Goal: Task Accomplishment & Management: Manage account settings

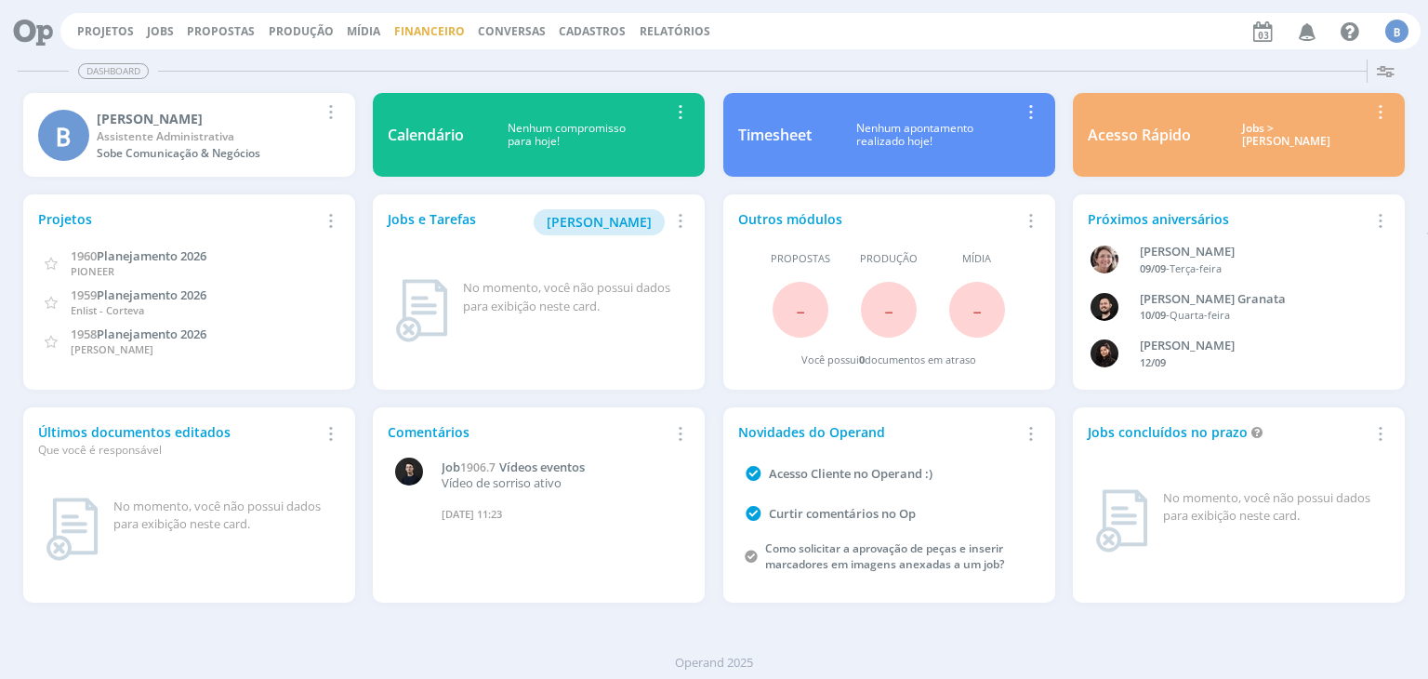
click at [406, 29] on link "Financeiro" at bounding box center [429, 31] width 71 height 16
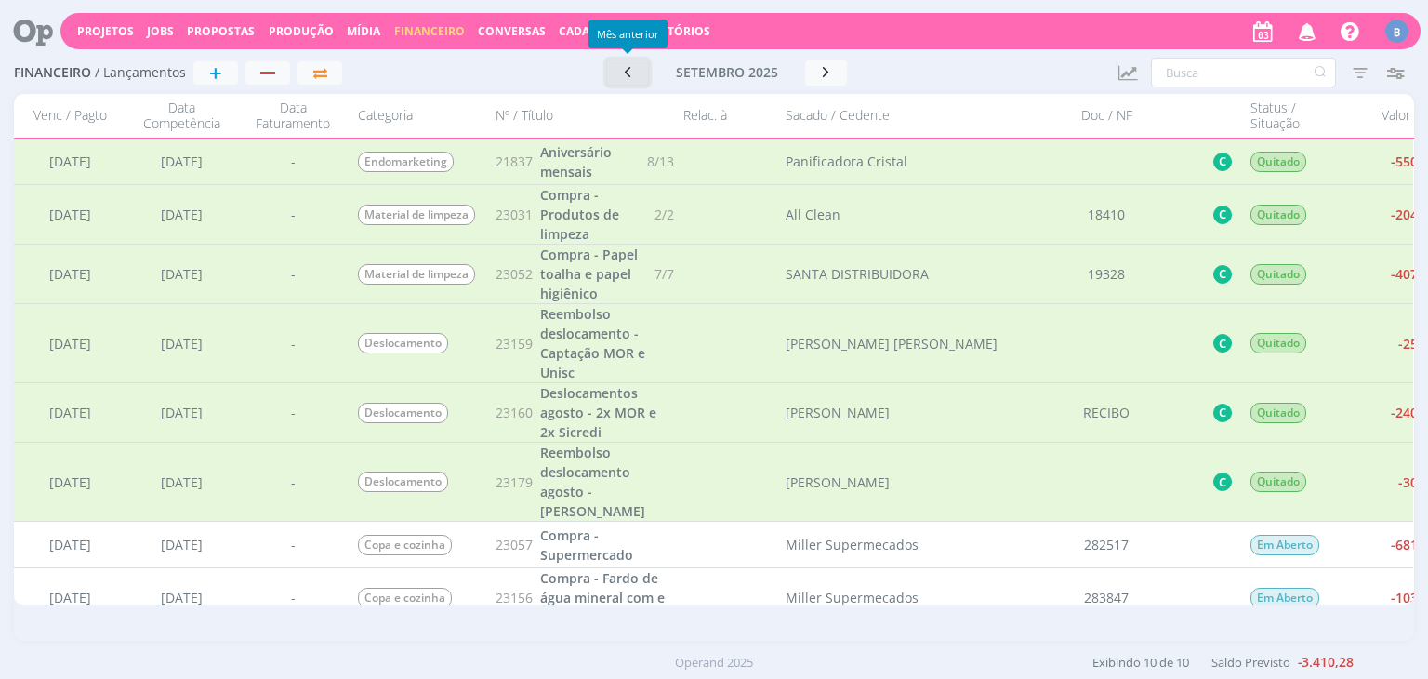
click at [631, 59] on button "button" at bounding box center [627, 72] width 43 height 26
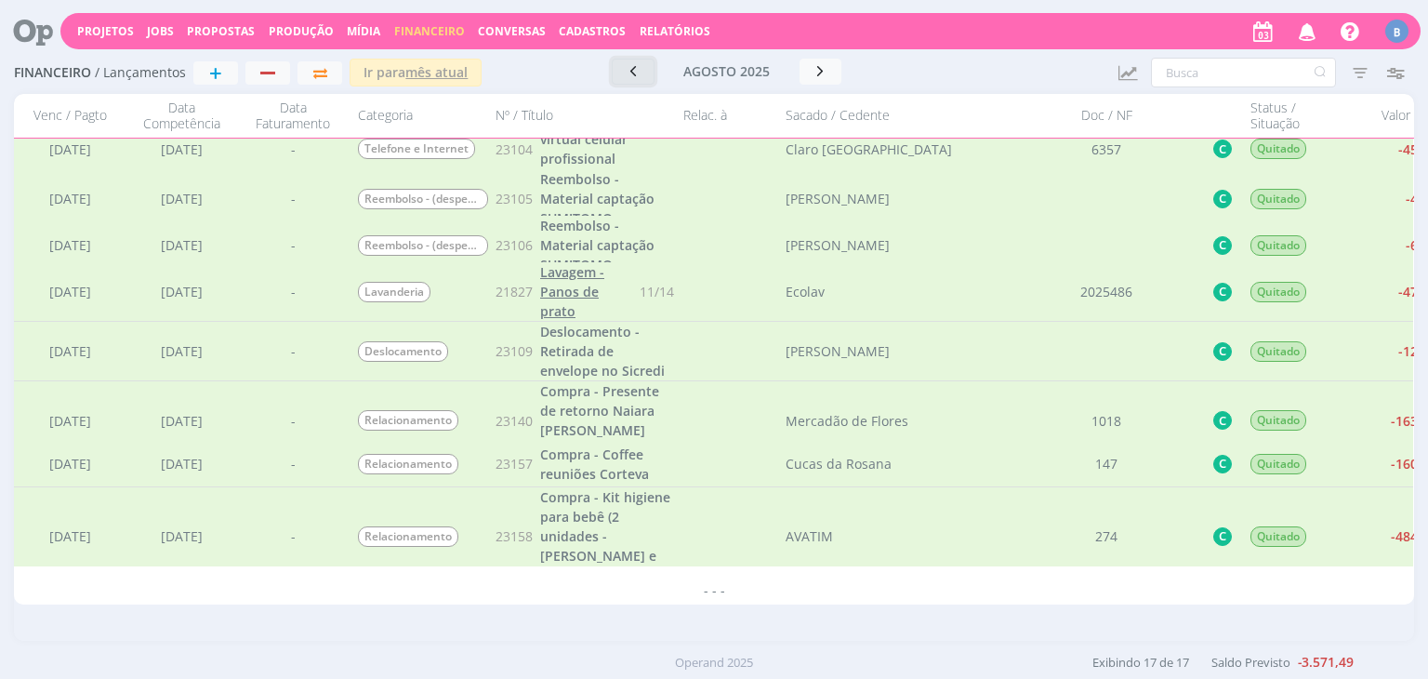
scroll to position [566, 0]
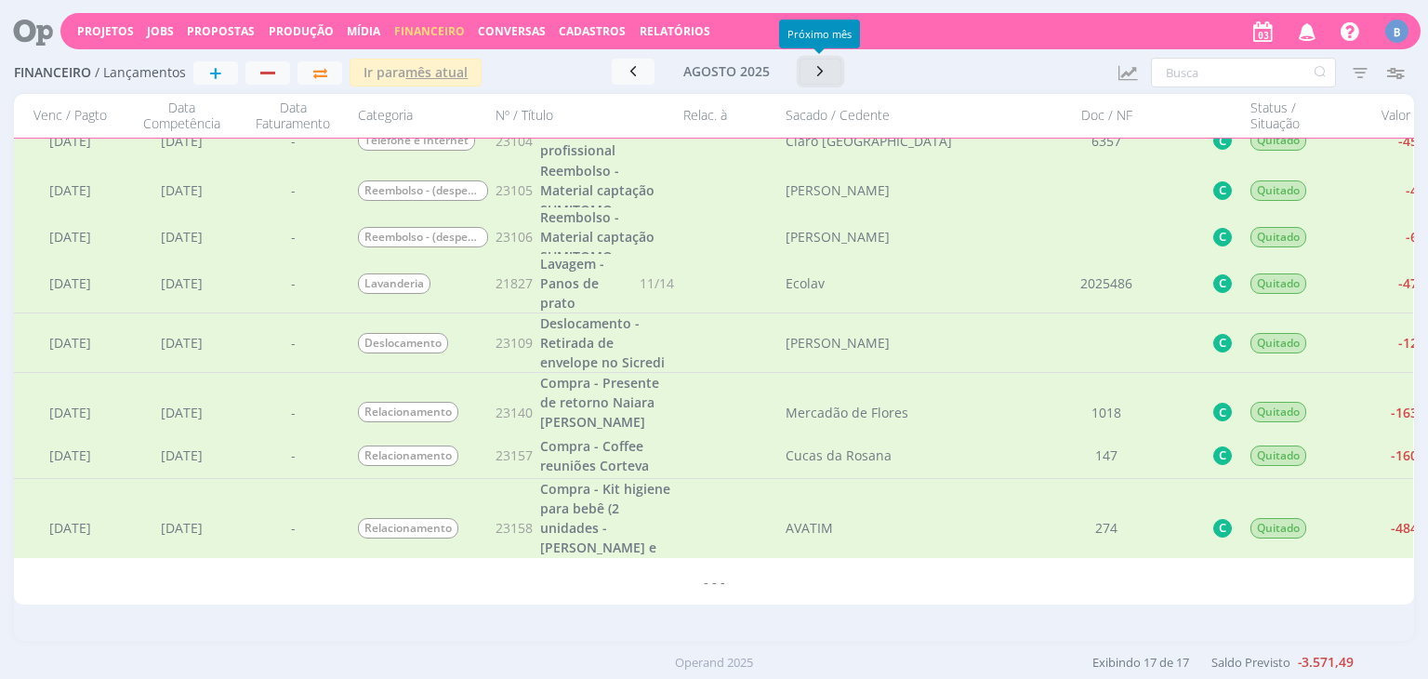
click at [819, 83] on button "button" at bounding box center [820, 72] width 43 height 26
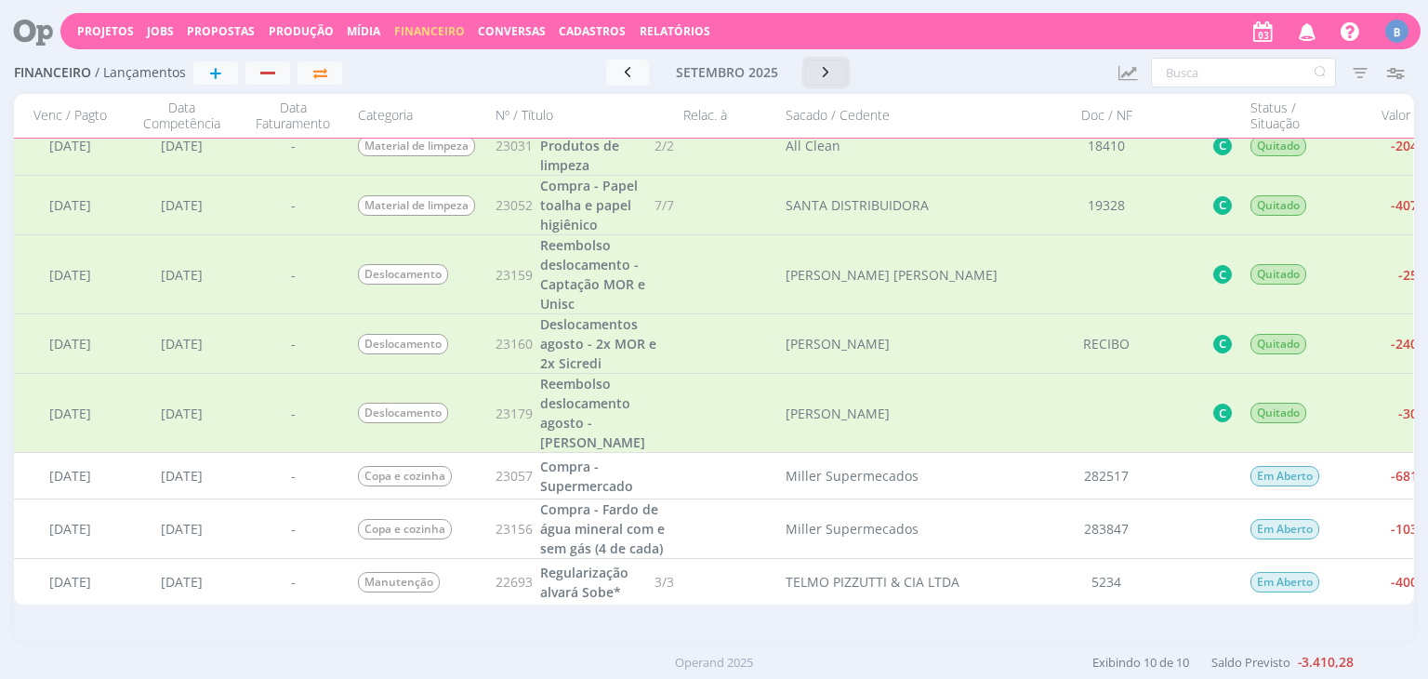
scroll to position [0, 0]
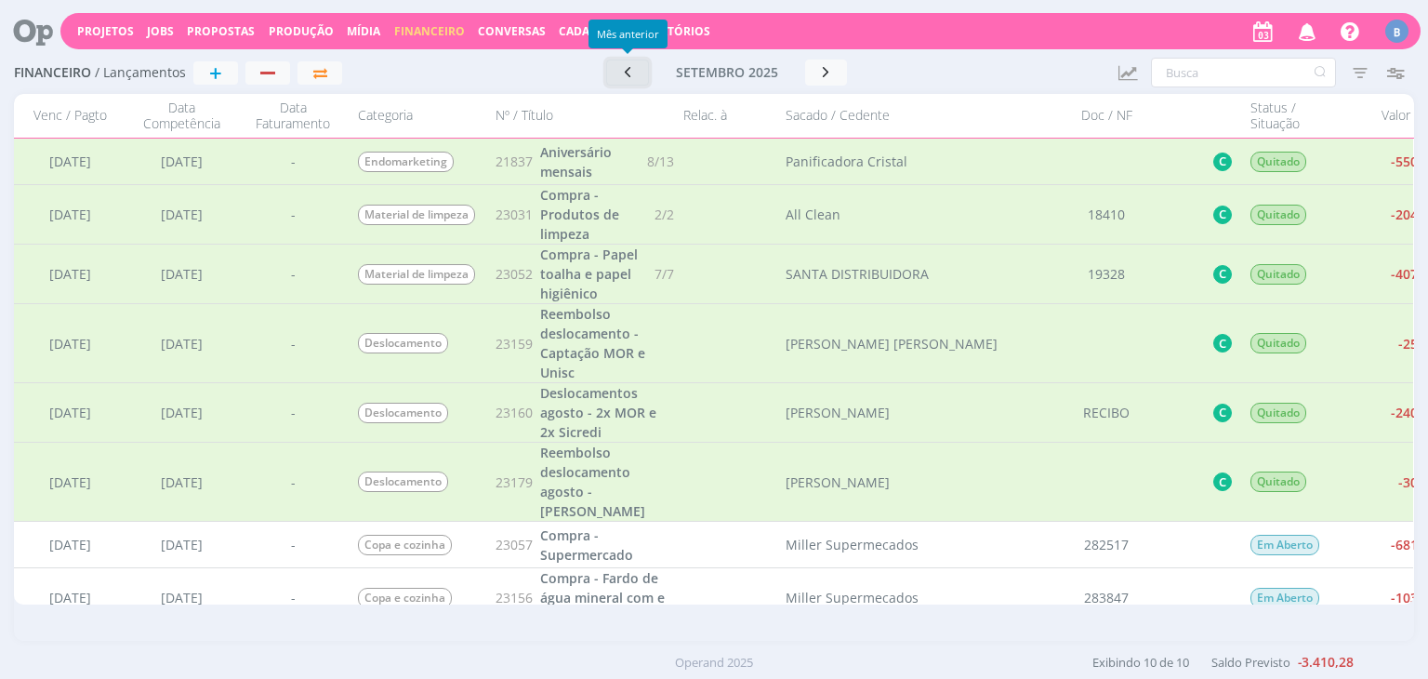
click at [641, 66] on button "button" at bounding box center [627, 72] width 43 height 26
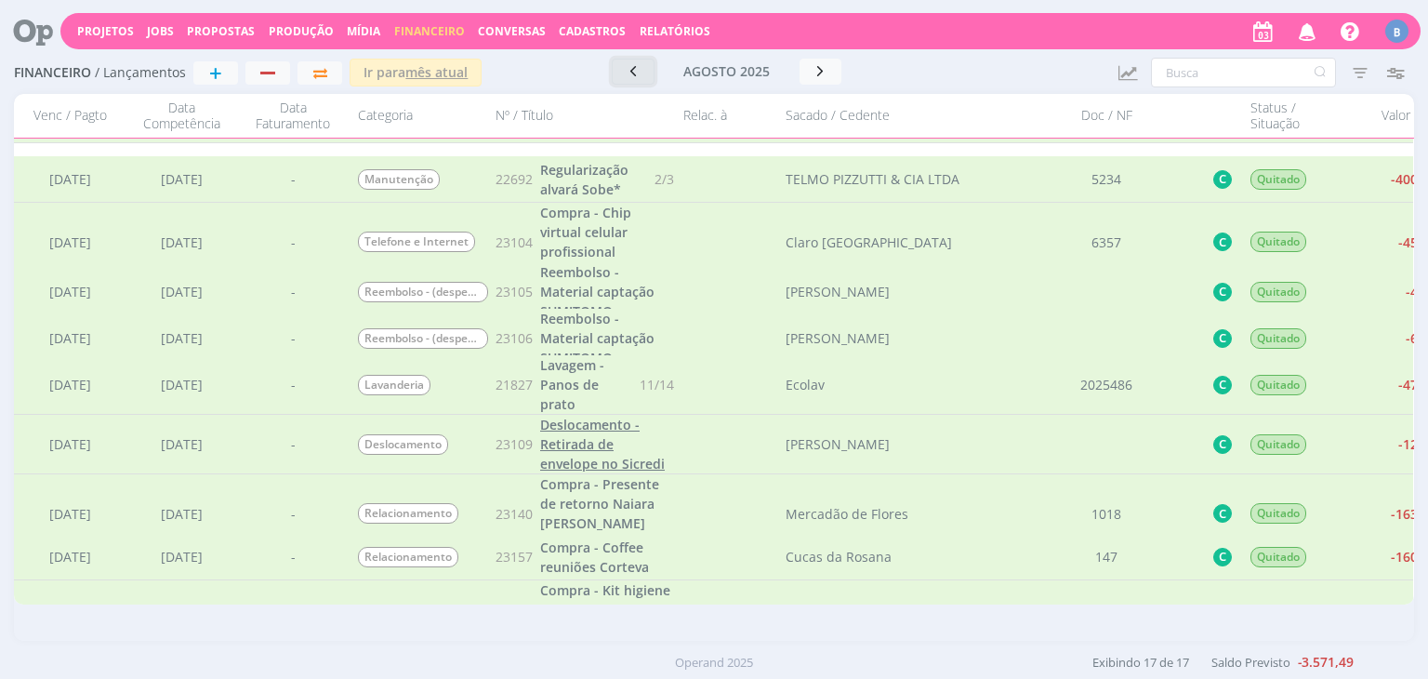
scroll to position [558, 0]
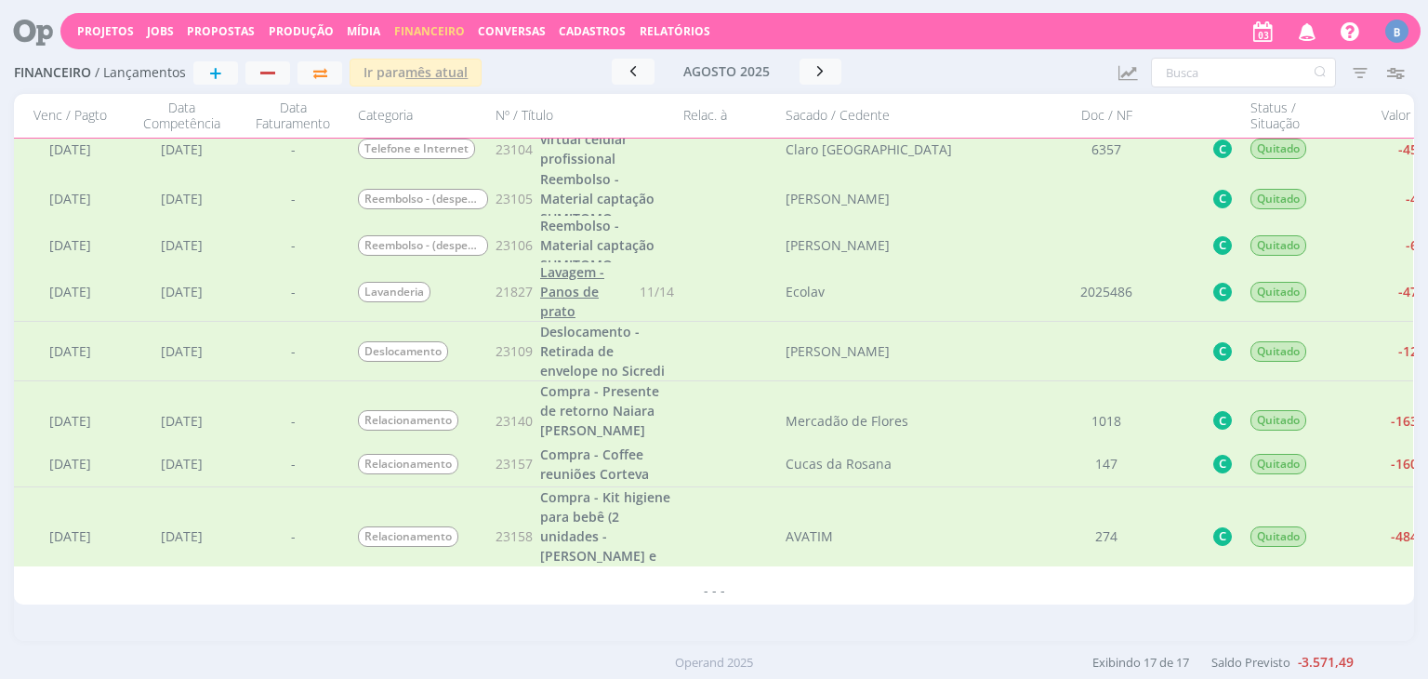
click at [569, 291] on span "Lavagem - Panos de prato" at bounding box center [572, 291] width 64 height 57
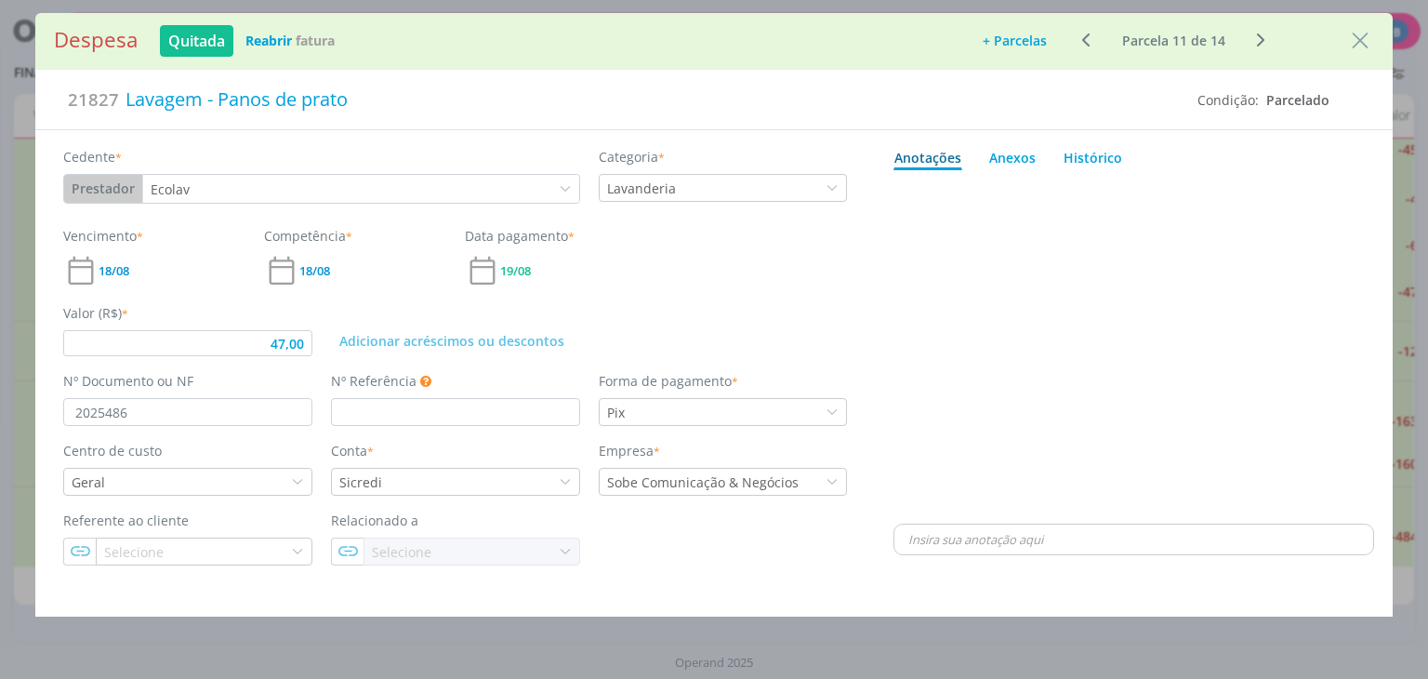
click at [1080, 36] on icon "dialog" at bounding box center [1086, 40] width 23 height 22
type input "47,00"
type input "2025437"
click at [1265, 36] on icon "dialog" at bounding box center [1260, 40] width 23 height 22
type input "47,00"
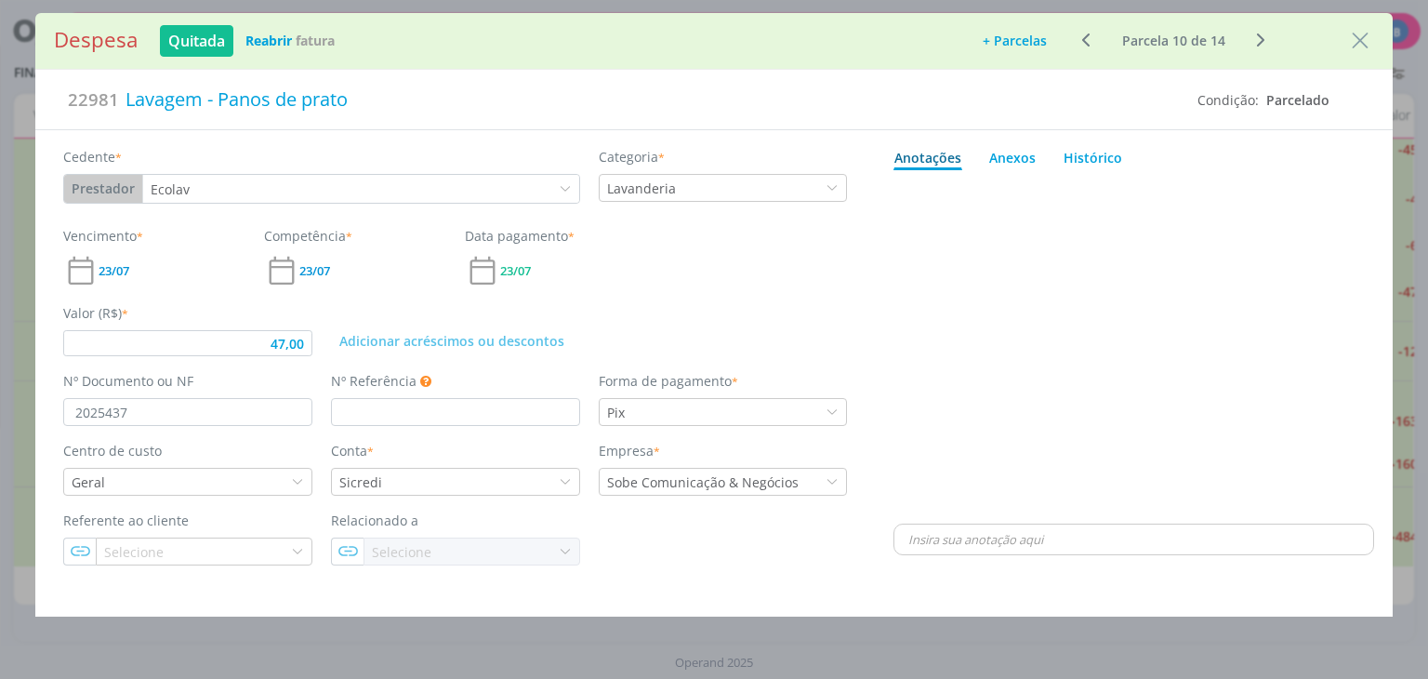
type input "2025486"
click at [1261, 45] on icon "dialog" at bounding box center [1260, 40] width 23 height 22
type input "47,00"
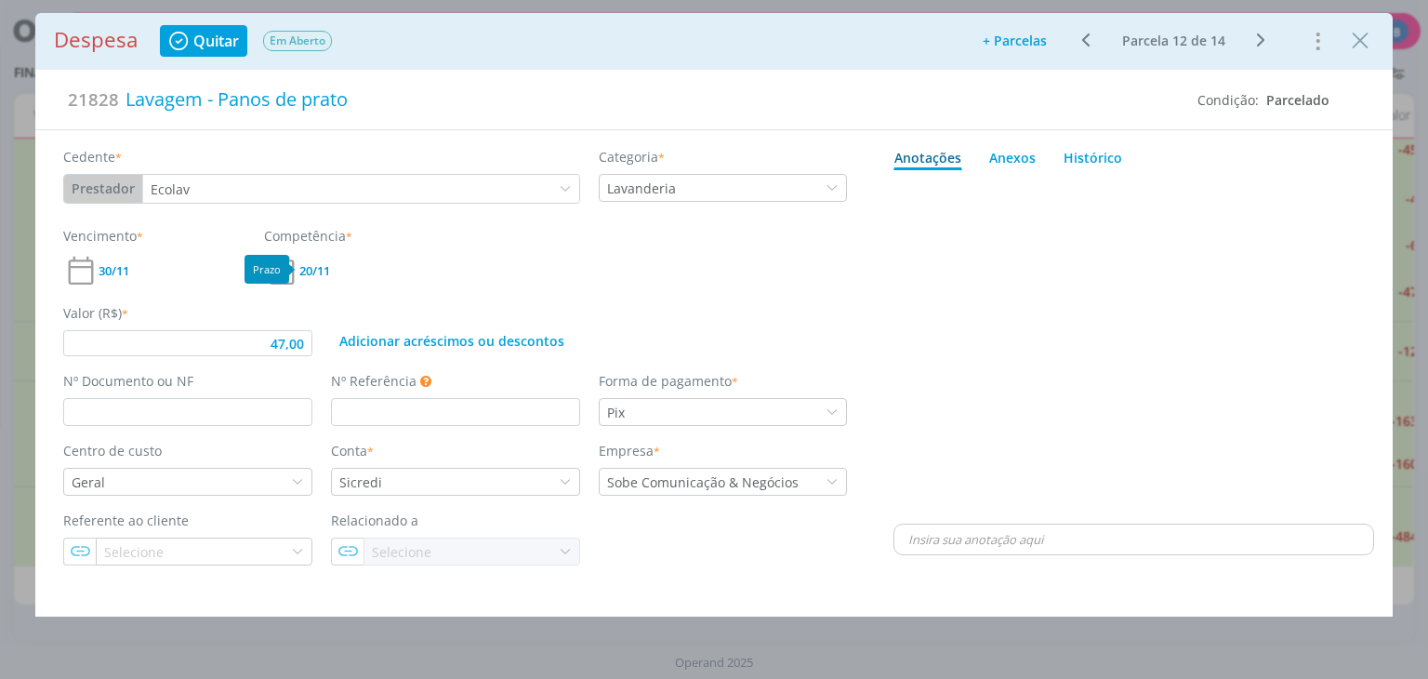
click at [314, 269] on span "20/11" at bounding box center [314, 271] width 31 height 12
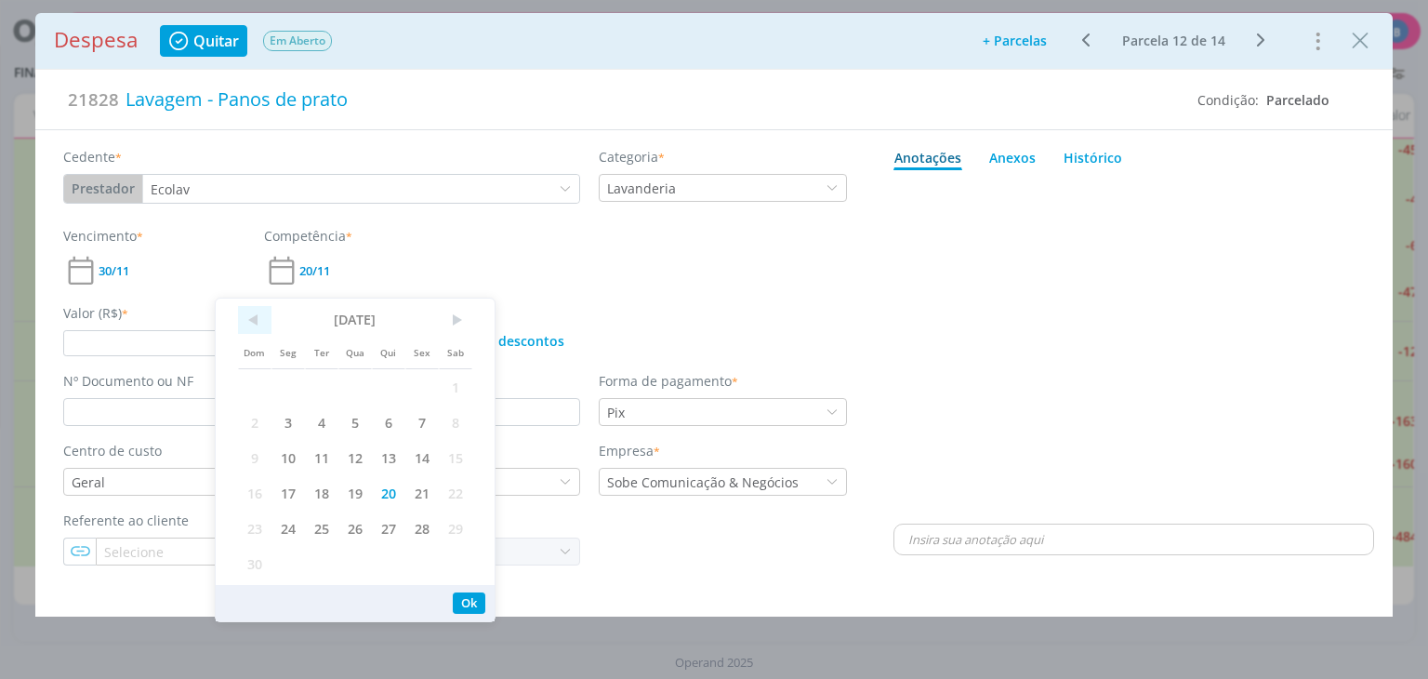
click at [266, 323] on span "<" at bounding box center [254, 320] width 33 height 28
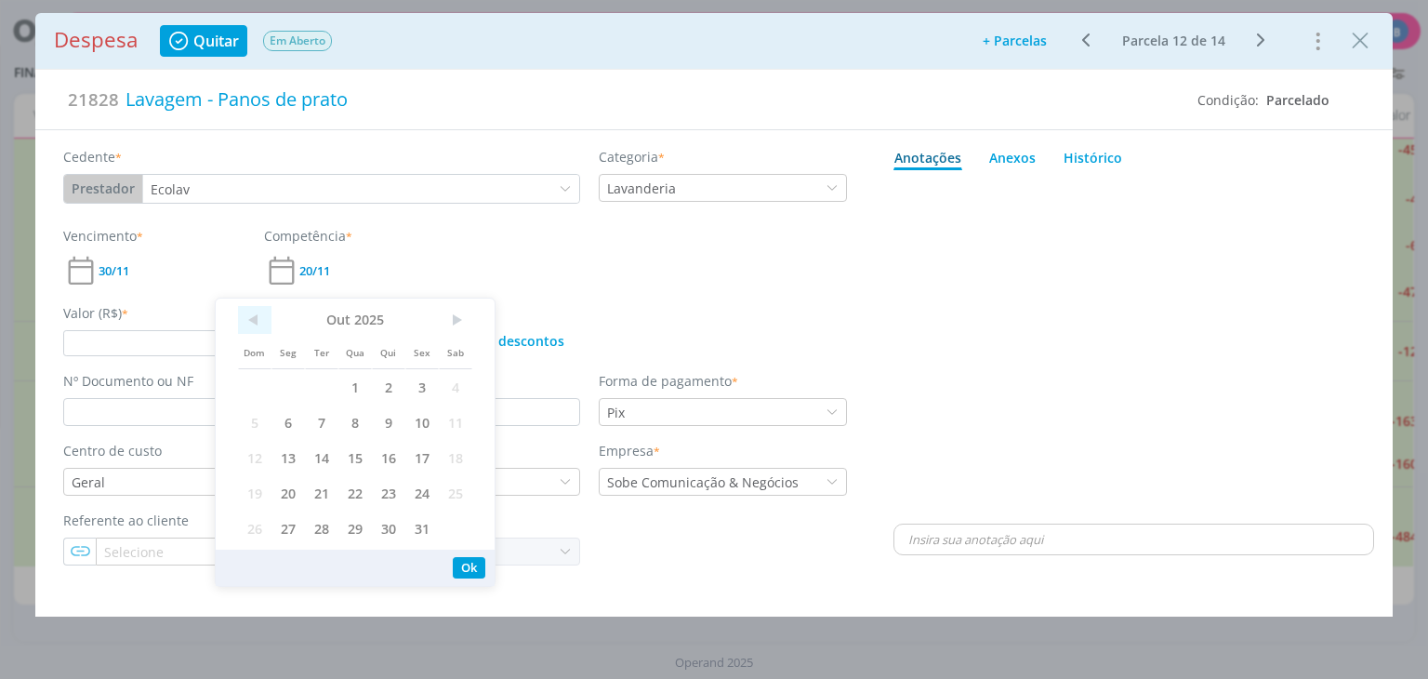
click at [266, 323] on span "<" at bounding box center [254, 320] width 33 height 28
click at [355, 386] on span "3" at bounding box center [354, 386] width 33 height 35
click at [115, 269] on span "30/11" at bounding box center [114, 271] width 31 height 12
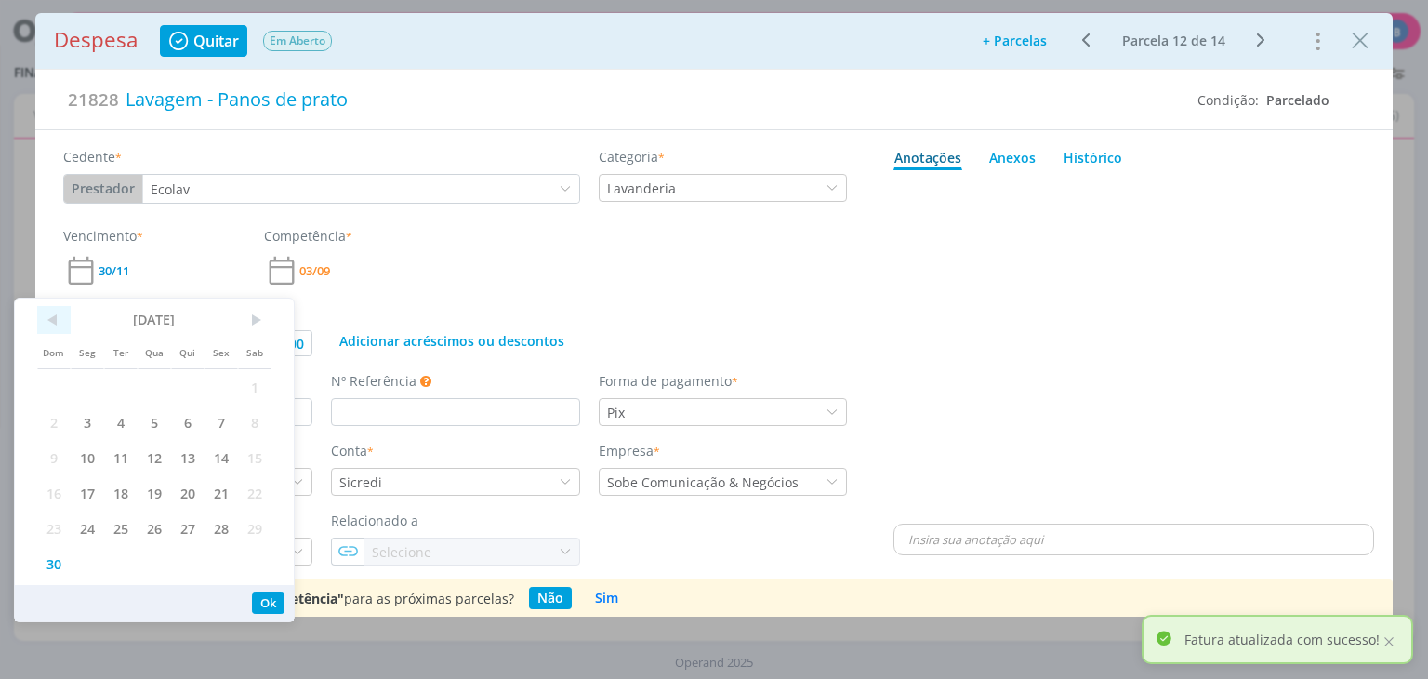
click at [45, 328] on span "<" at bounding box center [53, 320] width 33 height 28
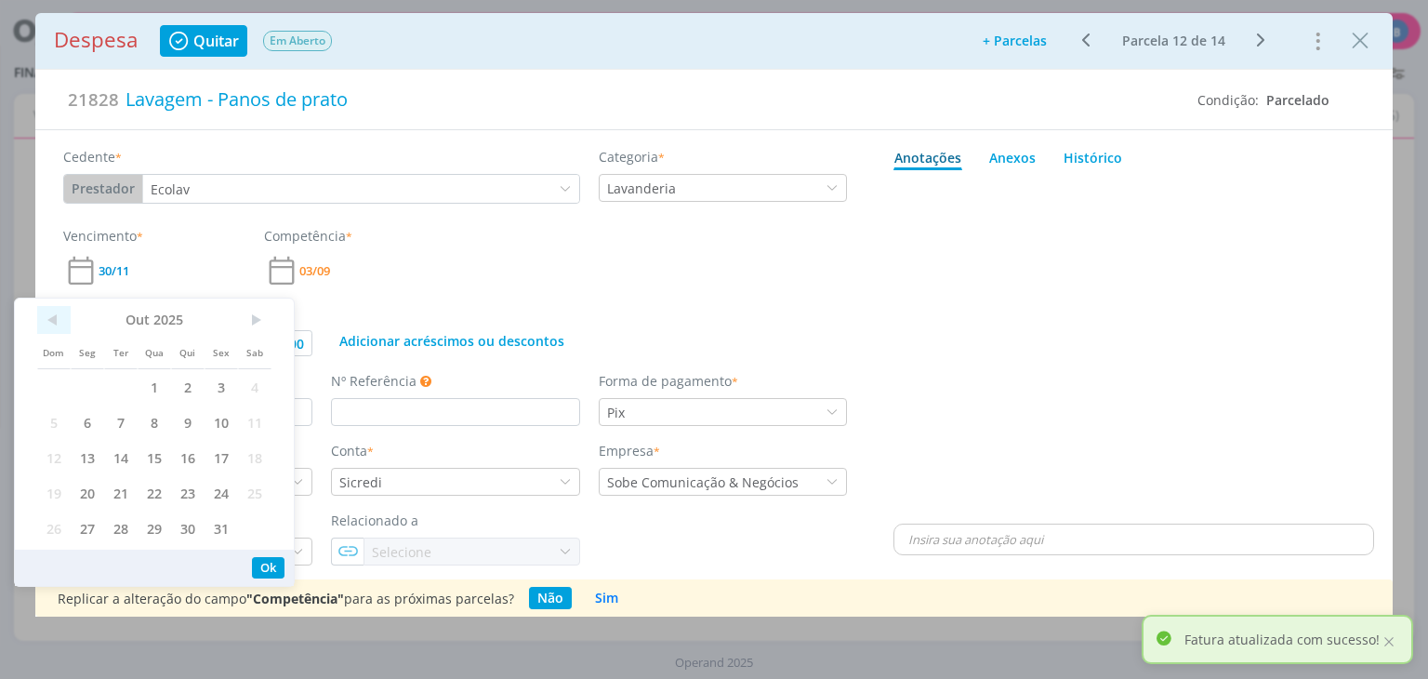
click at [45, 328] on span "<" at bounding box center [53, 320] width 33 height 28
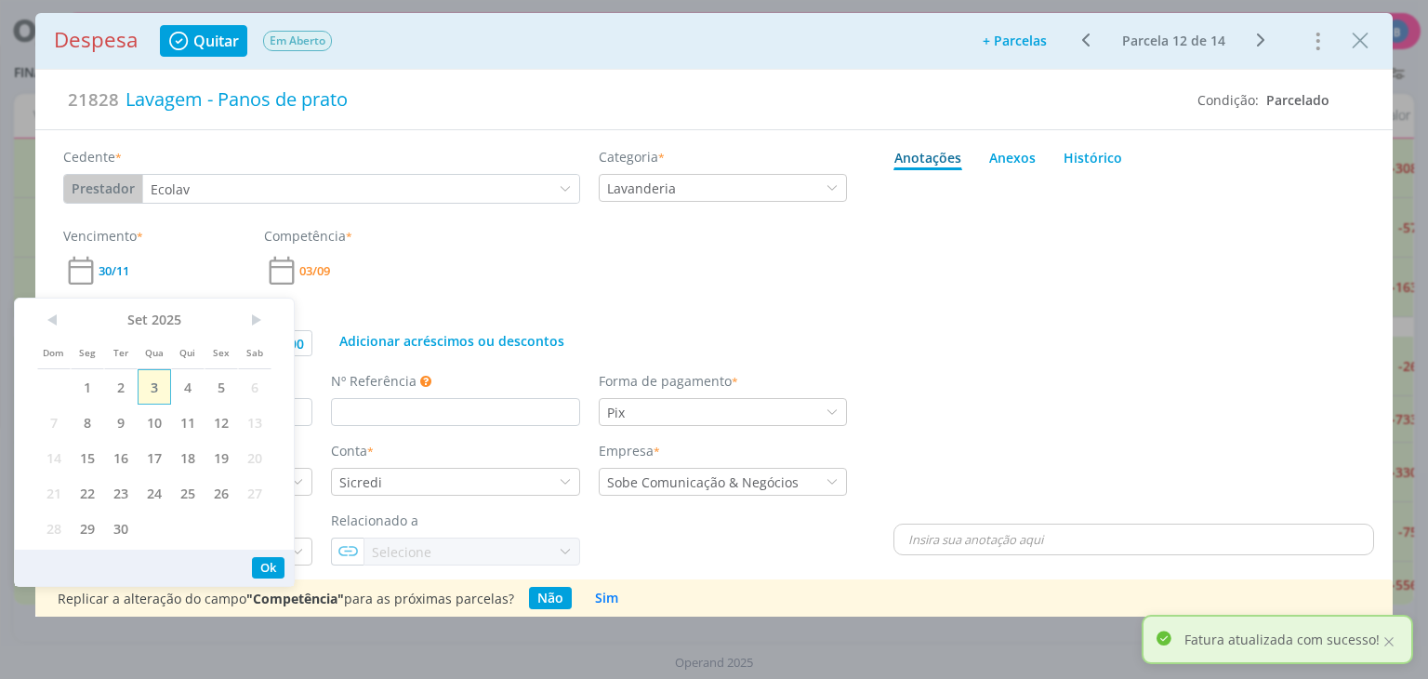
drag, startPoint x: 45, startPoint y: 328, endPoint x: 167, endPoint y: 381, distance: 133.7
click at [149, 355] on div "< [DATE] > Dom Seg Ter Qua Qui Sex Sab 1 2 3 4 5 6 7 8 9 10 11 12 13 14 15 16 1…" at bounding box center [154, 426] width 234 height 240
click at [179, 388] on span "4" at bounding box center [187, 386] width 33 height 35
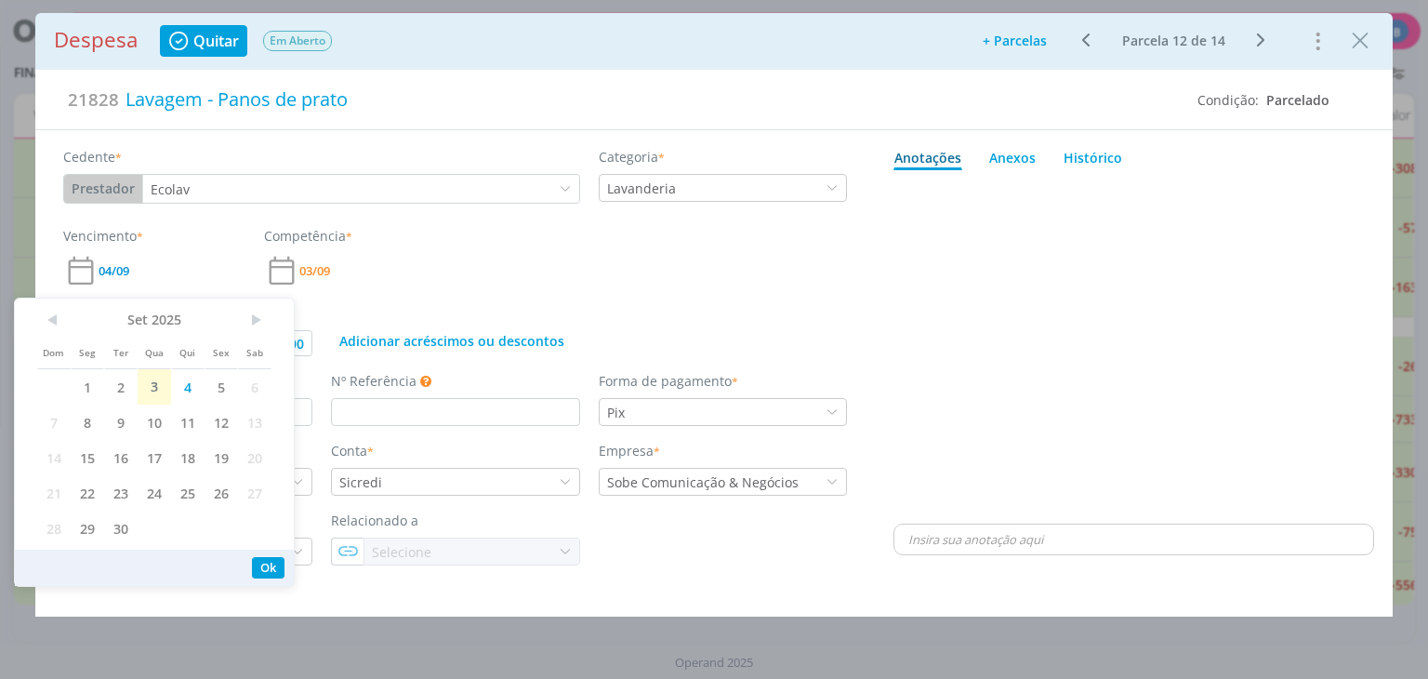
click at [342, 303] on div "Adicionar acréscimos ou descontos" at bounding box center [589, 329] width 535 height 53
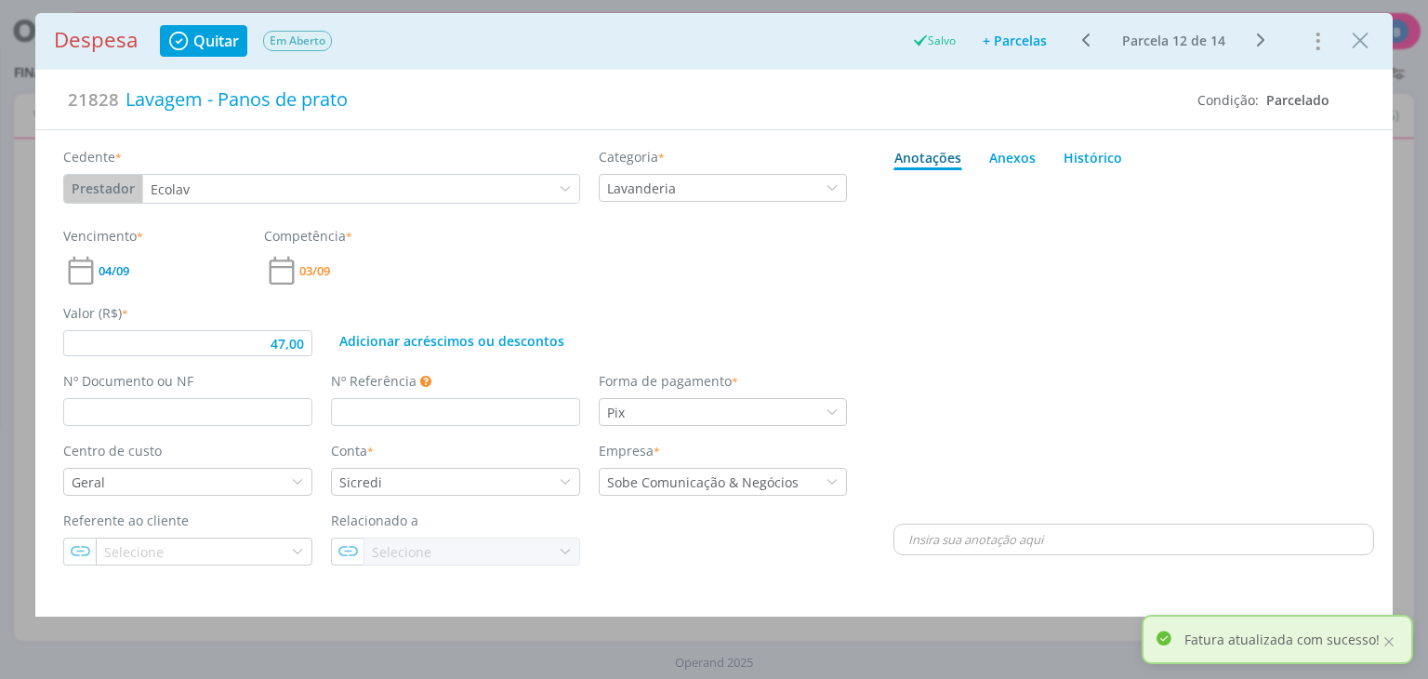
type input "47,00"
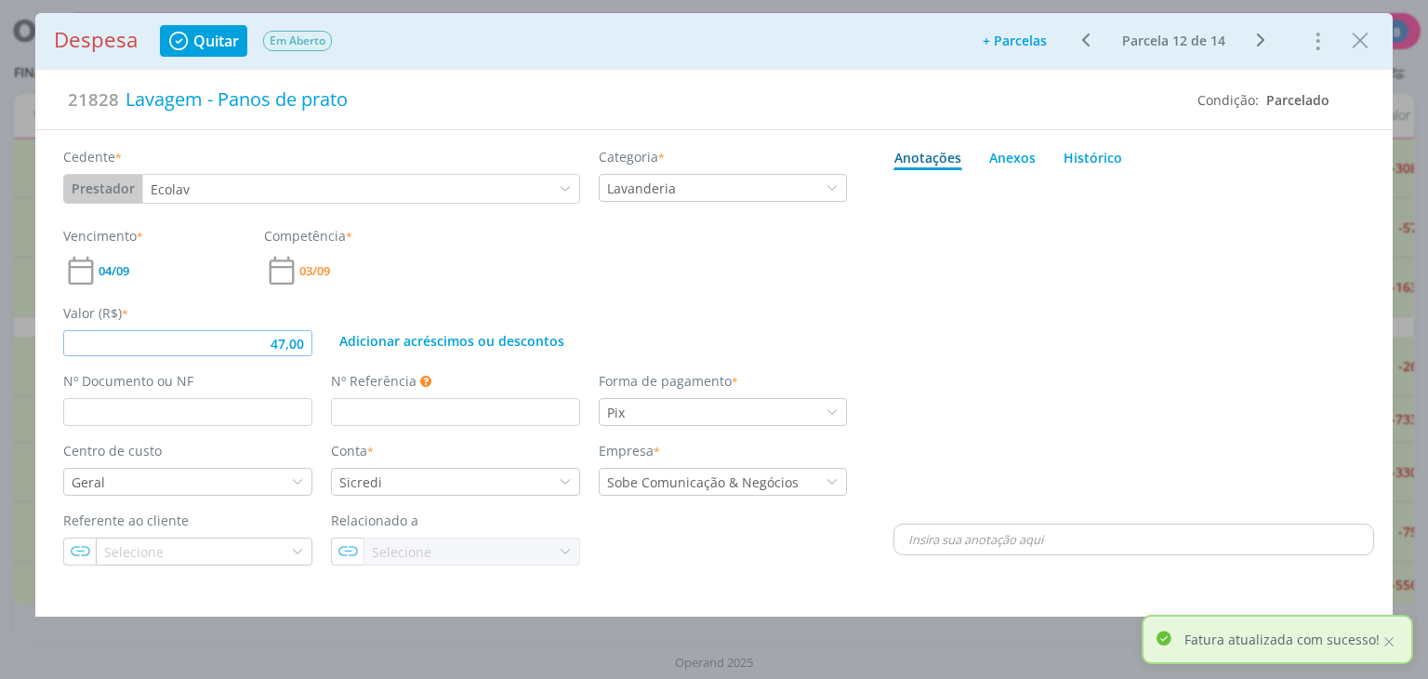
click at [303, 342] on input "47,00" at bounding box center [187, 343] width 249 height 26
click at [269, 415] on input "dialog" at bounding box center [187, 412] width 249 height 28
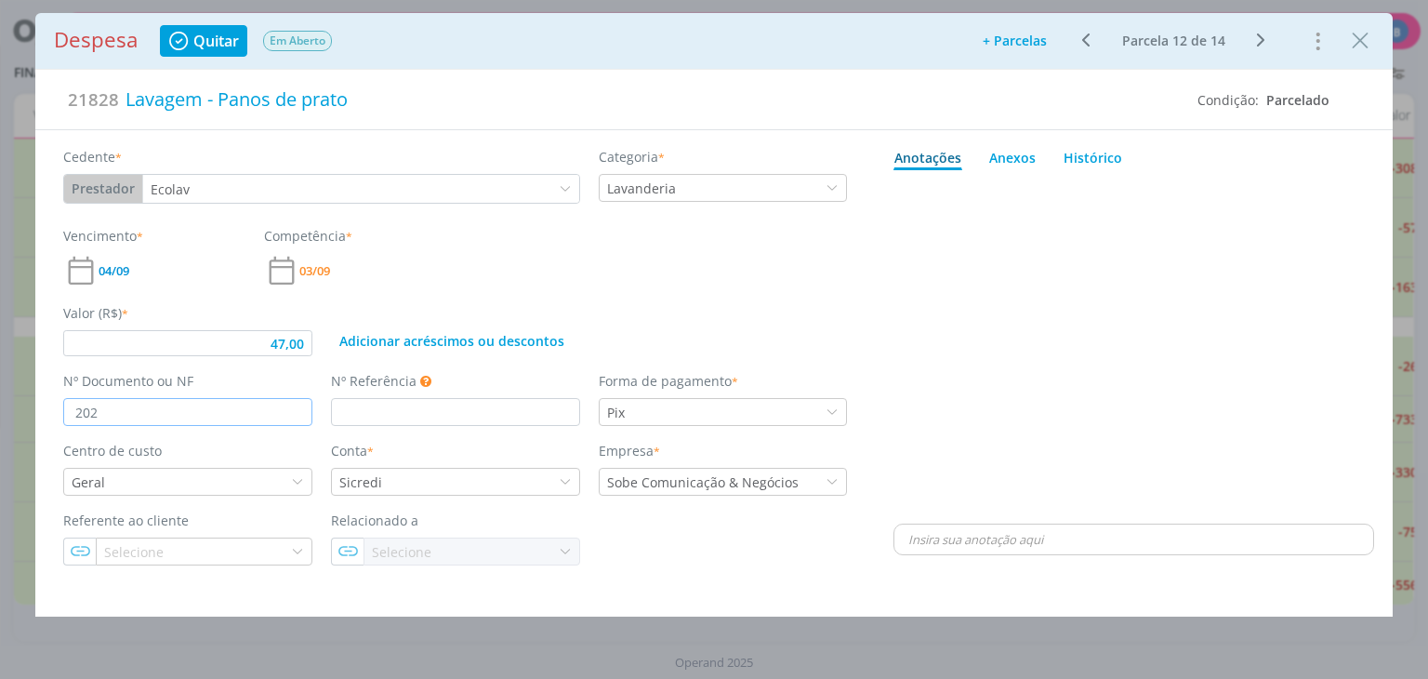
type input "2025"
type input "47,00"
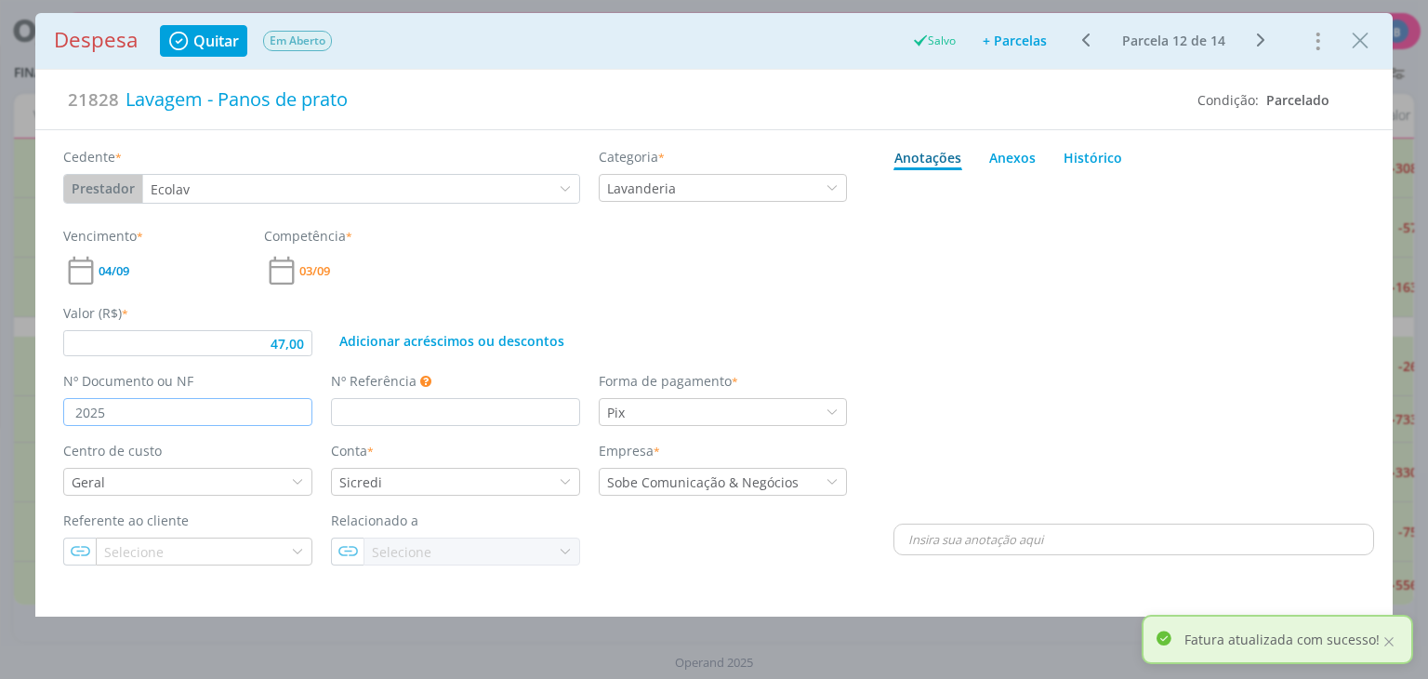
type input "20255"
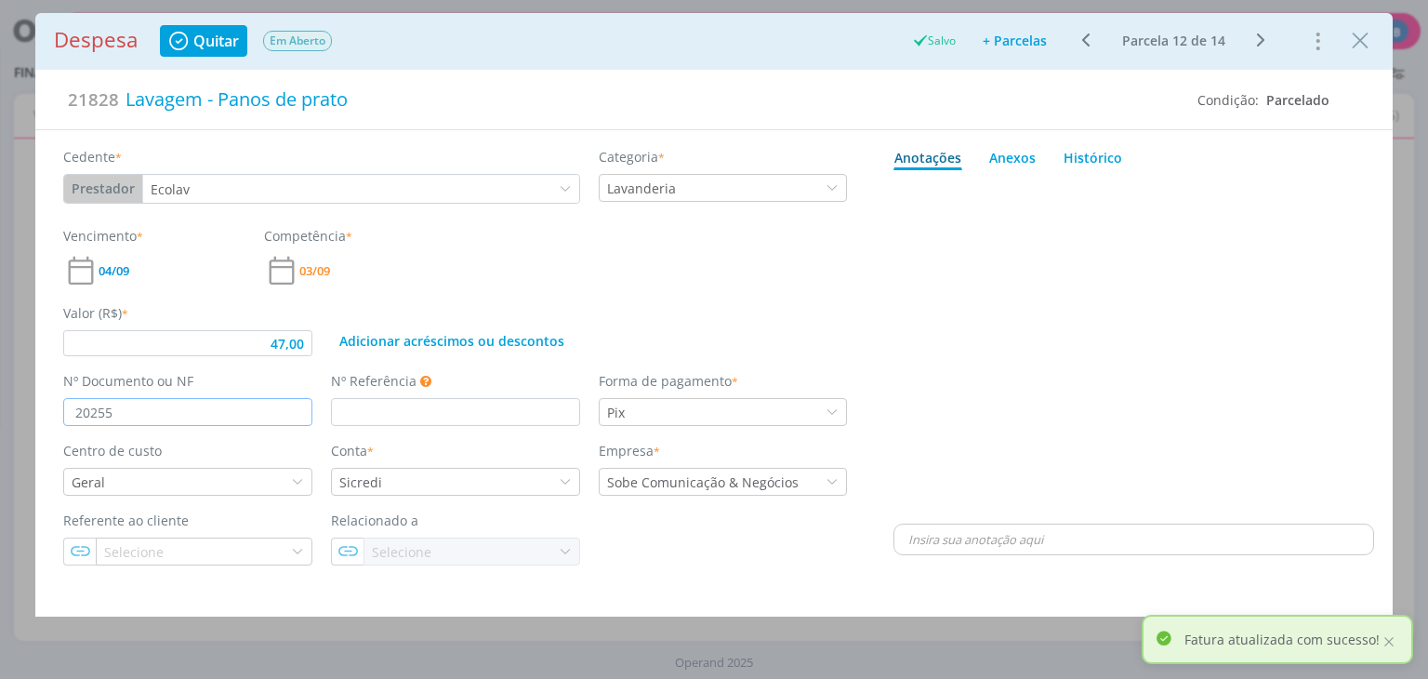
type input "47,00"
type input "2025539"
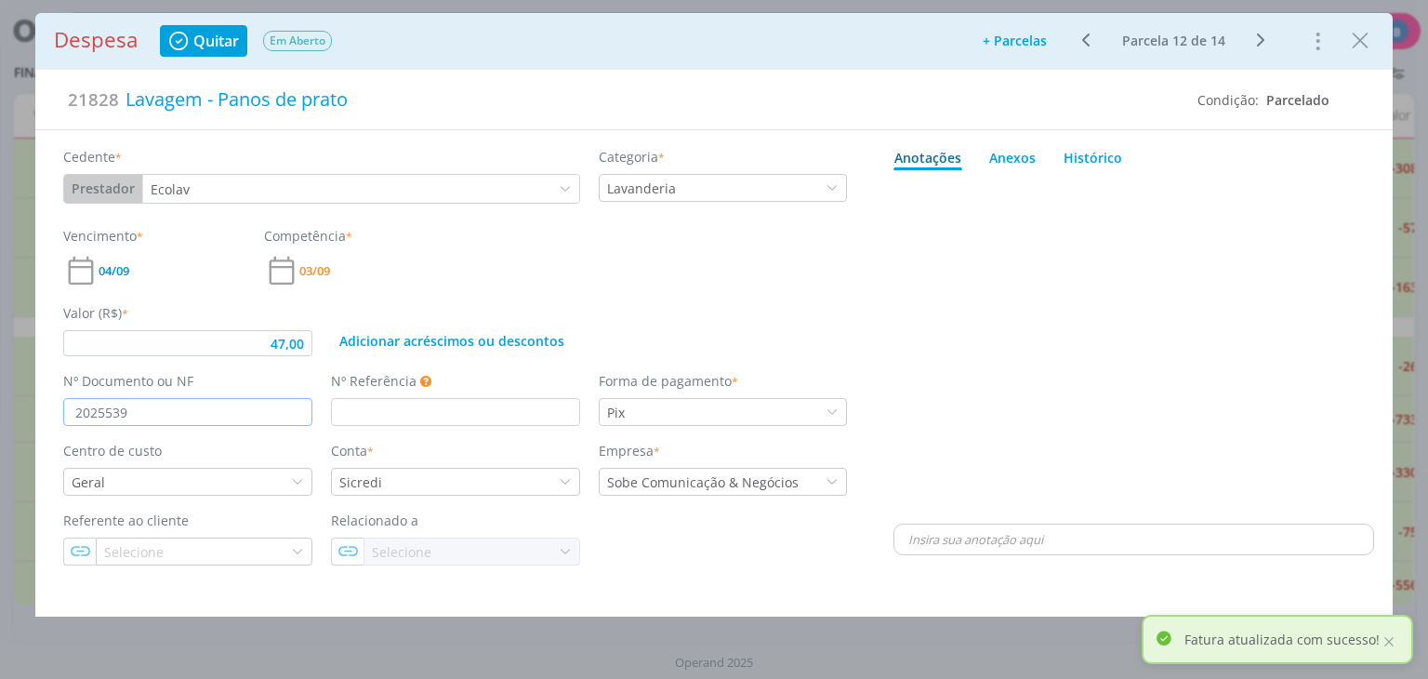
type input "47,00"
type input "2025539"
click at [483, 248] on div "Vencimento * 04/09 Competência * 03/09" at bounding box center [455, 257] width 802 height 62
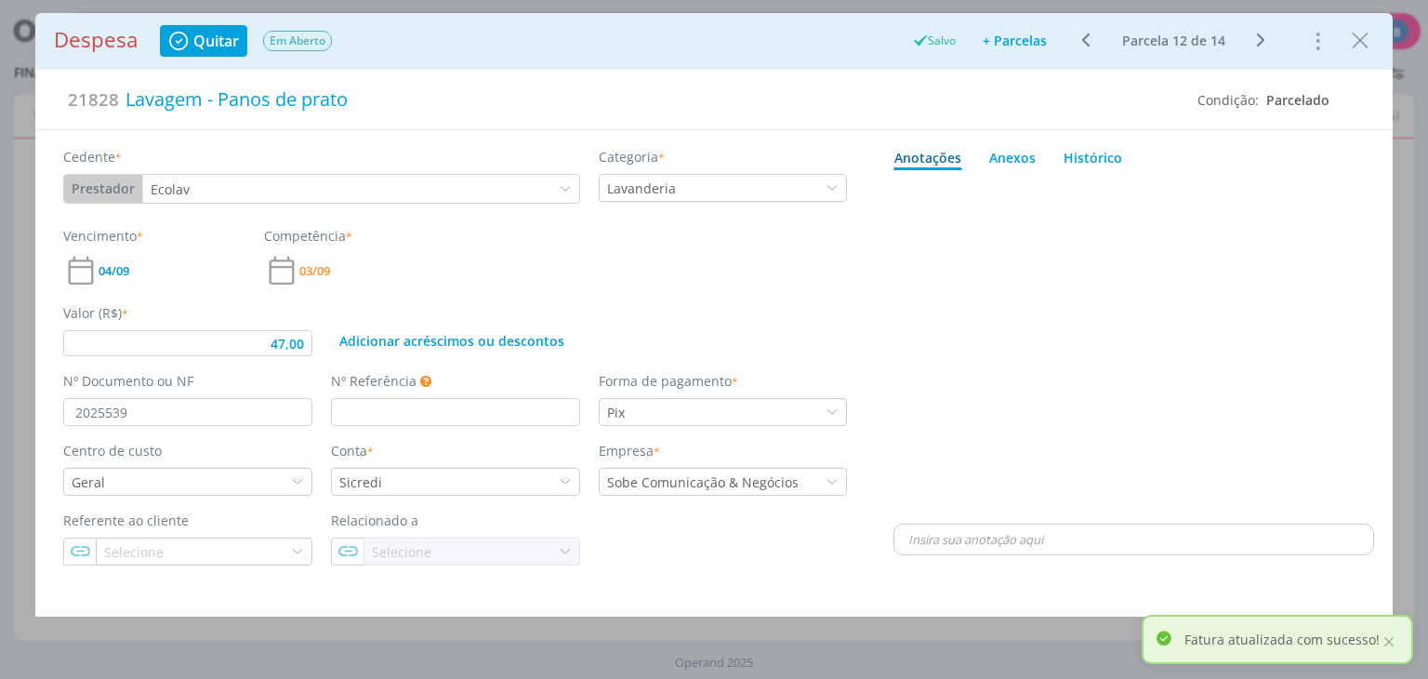
type input "47,00"
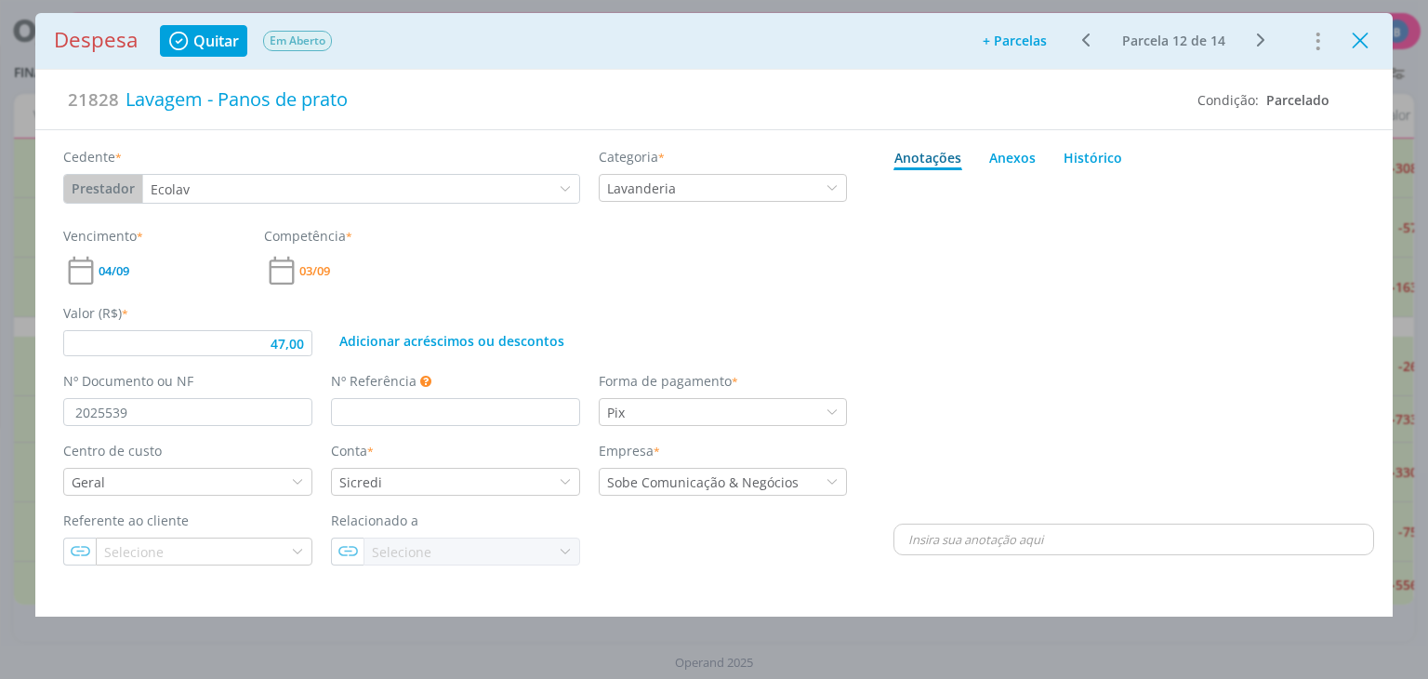
click at [1362, 39] on icon "Close" at bounding box center [1360, 41] width 28 height 28
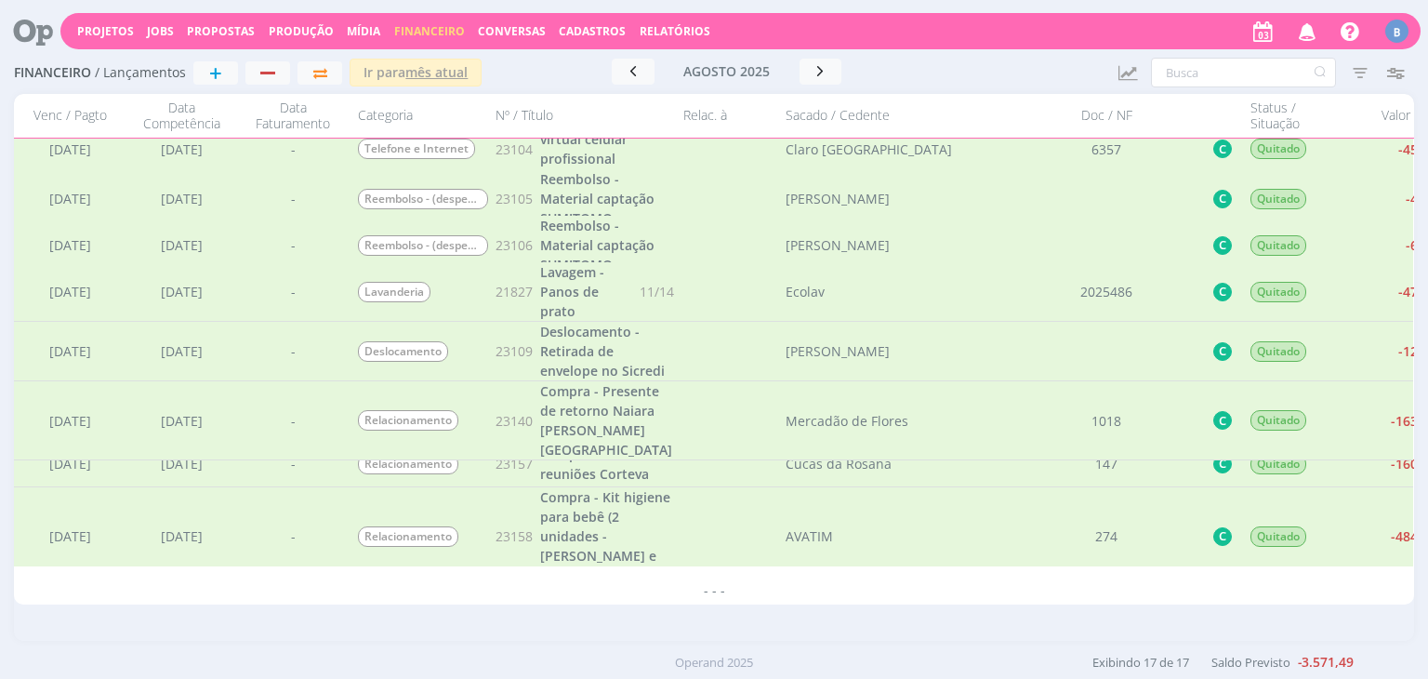
scroll to position [566, 0]
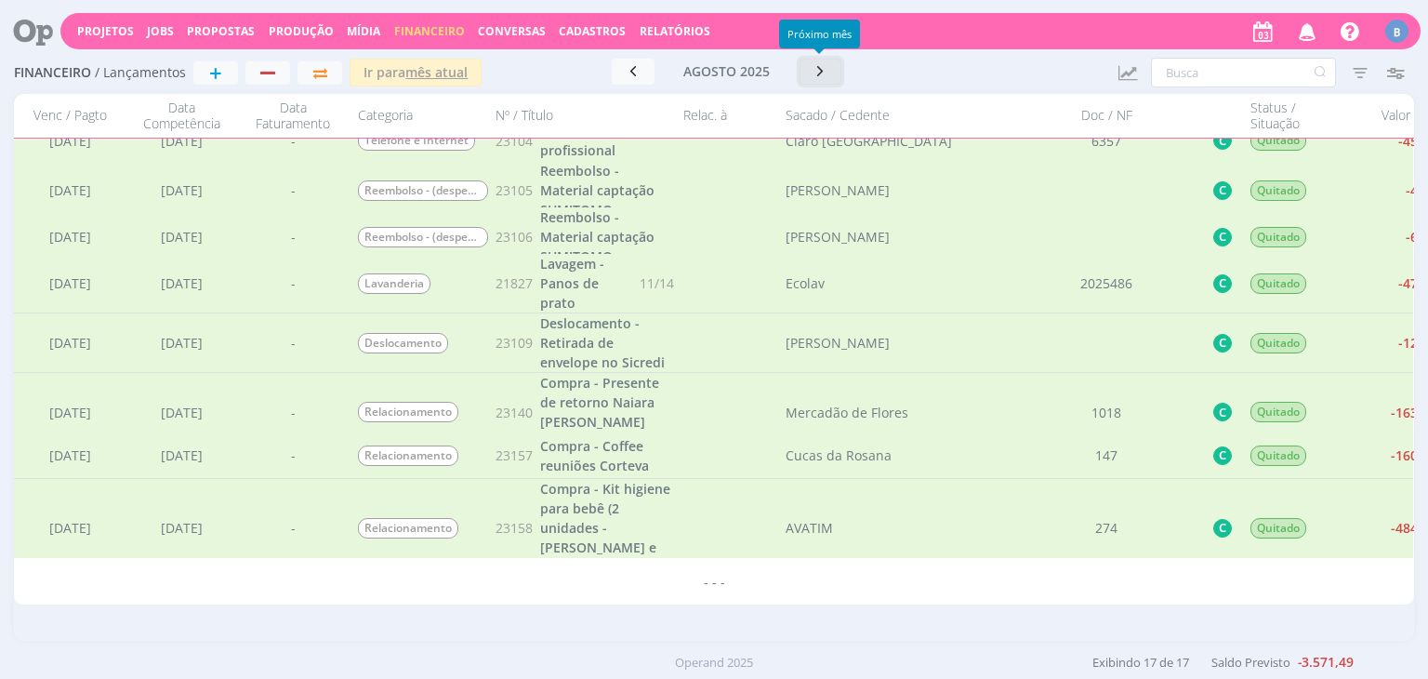
click at [813, 80] on button "button" at bounding box center [820, 72] width 43 height 26
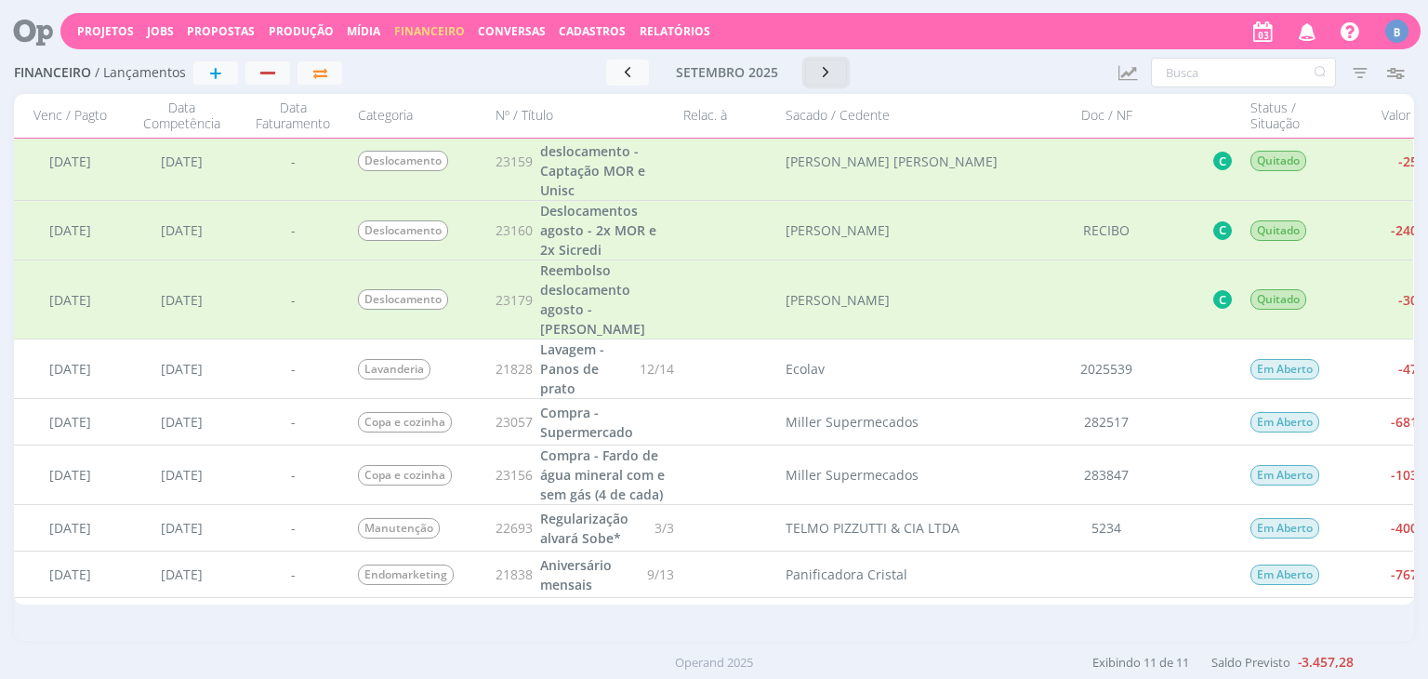
scroll to position [222, 0]
